Goal: Transaction & Acquisition: Book appointment/travel/reservation

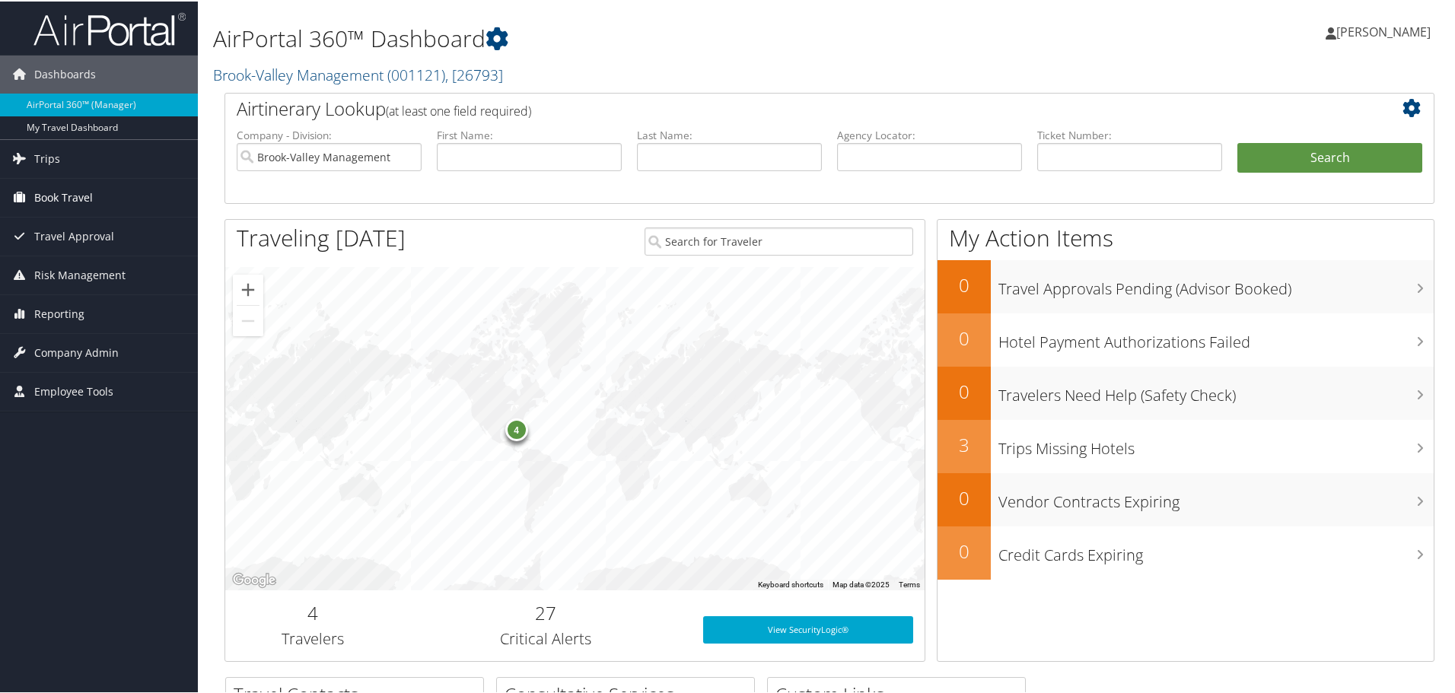
click at [104, 201] on link "Book Travel" at bounding box center [99, 196] width 198 height 38
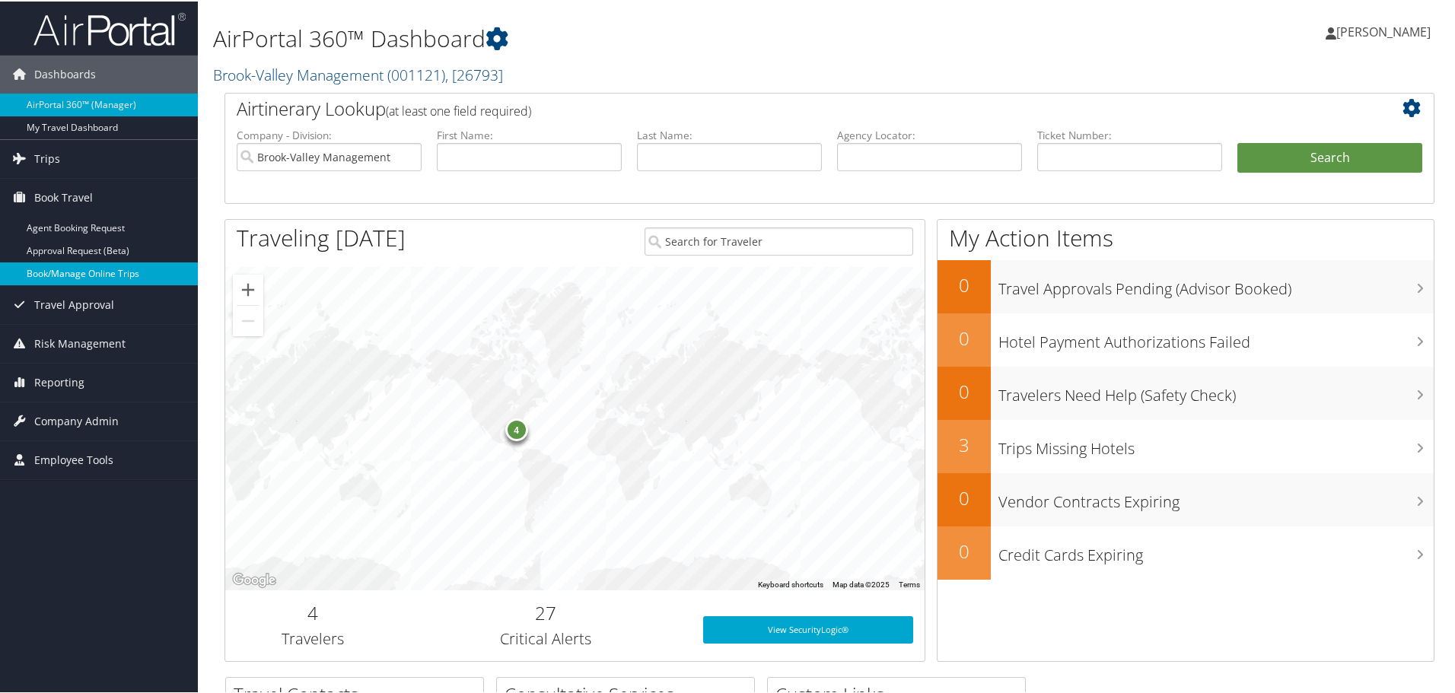
click at [88, 269] on link "Book/Manage Online Trips" at bounding box center [99, 272] width 198 height 23
